Goal: Task Accomplishment & Management: Use online tool/utility

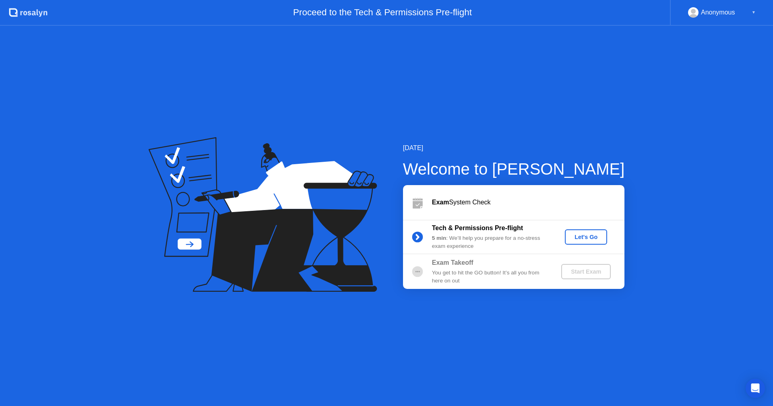
click at [576, 237] on div "Let's Go" at bounding box center [586, 237] width 36 height 6
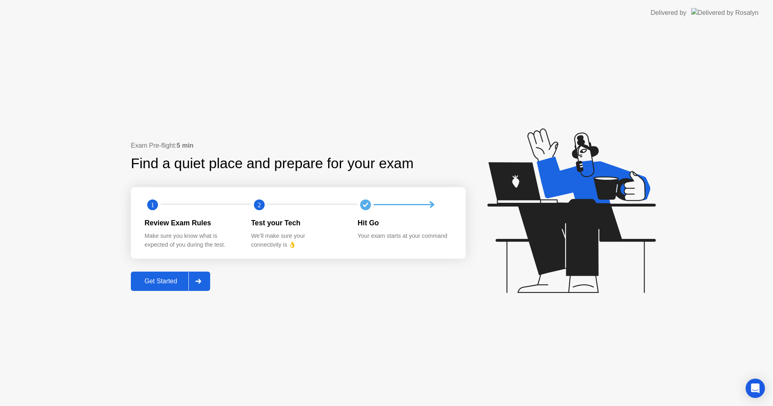
click at [190, 279] on div at bounding box center [197, 281] width 19 height 19
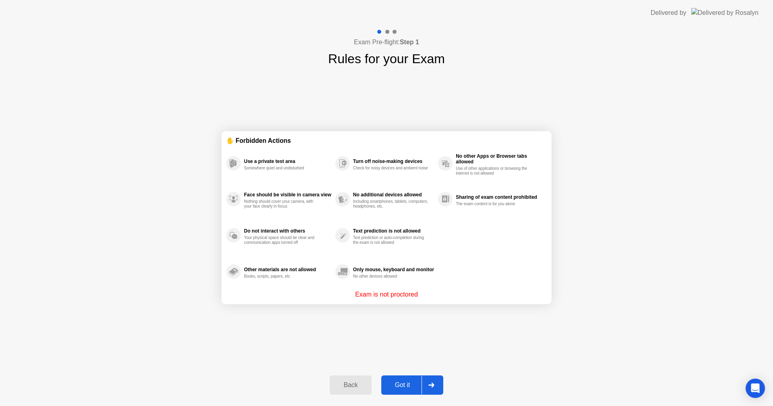
click at [437, 382] on div at bounding box center [430, 385] width 19 height 19
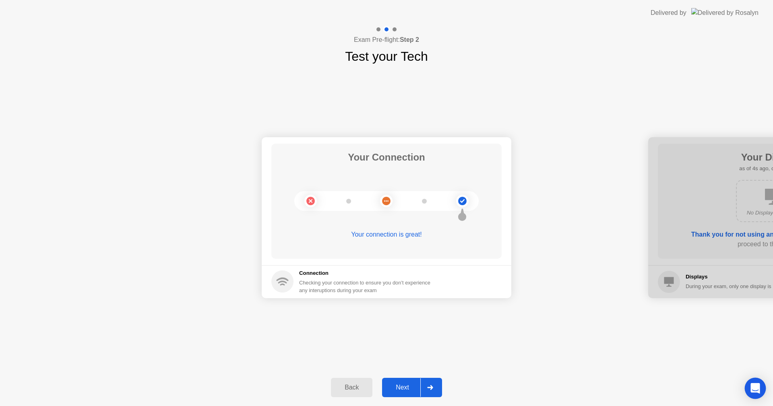
click at [763, 389] on div "Open Intercom Messenger" at bounding box center [754, 388] width 21 height 21
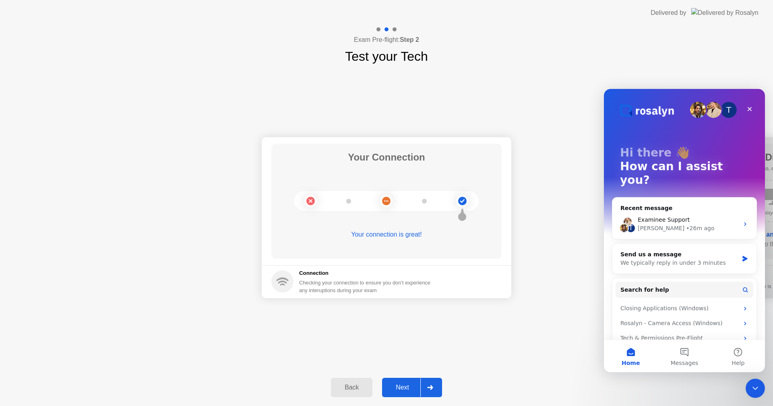
drag, startPoint x: 753, startPoint y: 385, endPoint x: 746, endPoint y: 387, distance: 7.1
click at [752, 385] on icon "Close Intercom Messenger" at bounding box center [754, 387] width 10 height 10
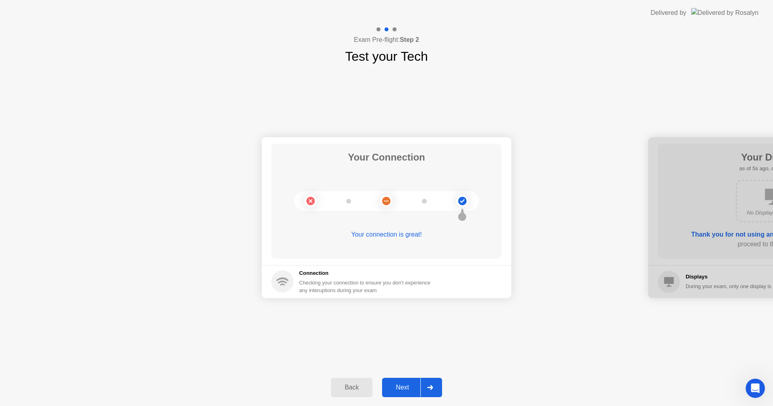
click at [431, 388] on icon at bounding box center [430, 387] width 6 height 5
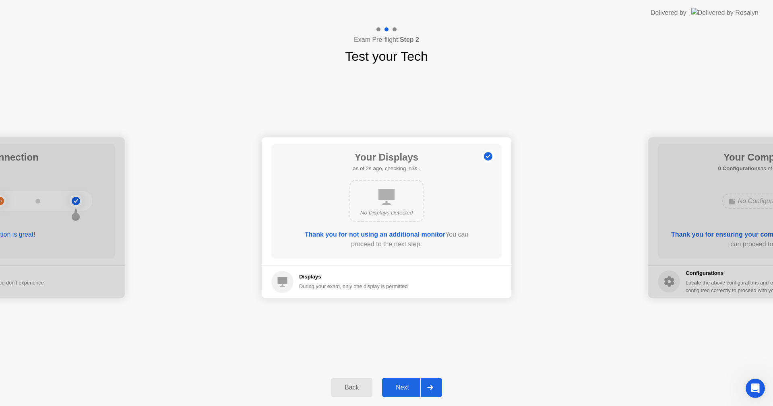
click at [431, 388] on icon at bounding box center [430, 387] width 6 height 5
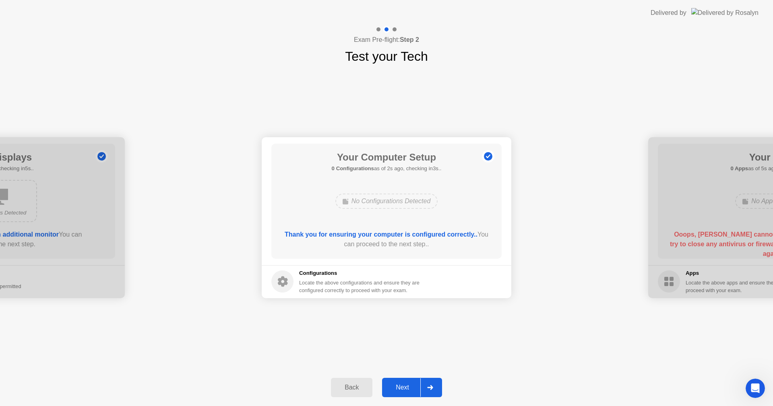
click at [431, 388] on icon at bounding box center [430, 387] width 6 height 5
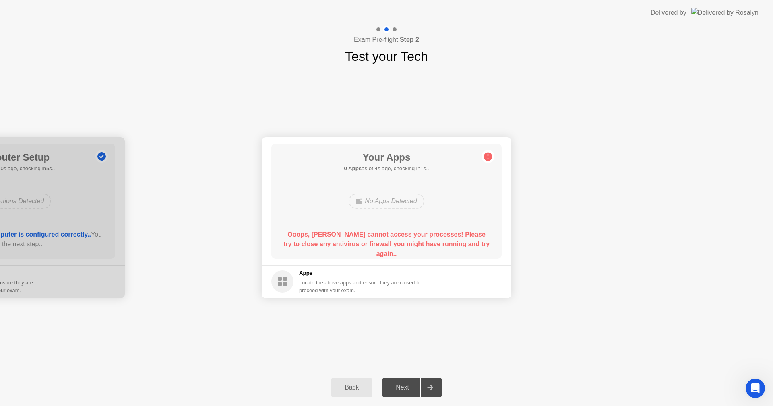
drag, startPoint x: 411, startPoint y: 195, endPoint x: 364, endPoint y: 212, distance: 49.9
click at [400, 209] on div "No Apps Detected" at bounding box center [386, 201] width 184 height 22
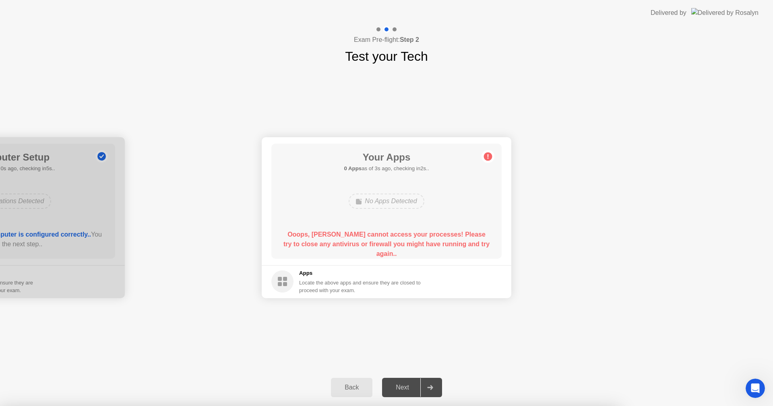
drag, startPoint x: 366, startPoint y: 217, endPoint x: 370, endPoint y: 213, distance: 5.7
